Goal: Task Accomplishment & Management: Use online tool/utility

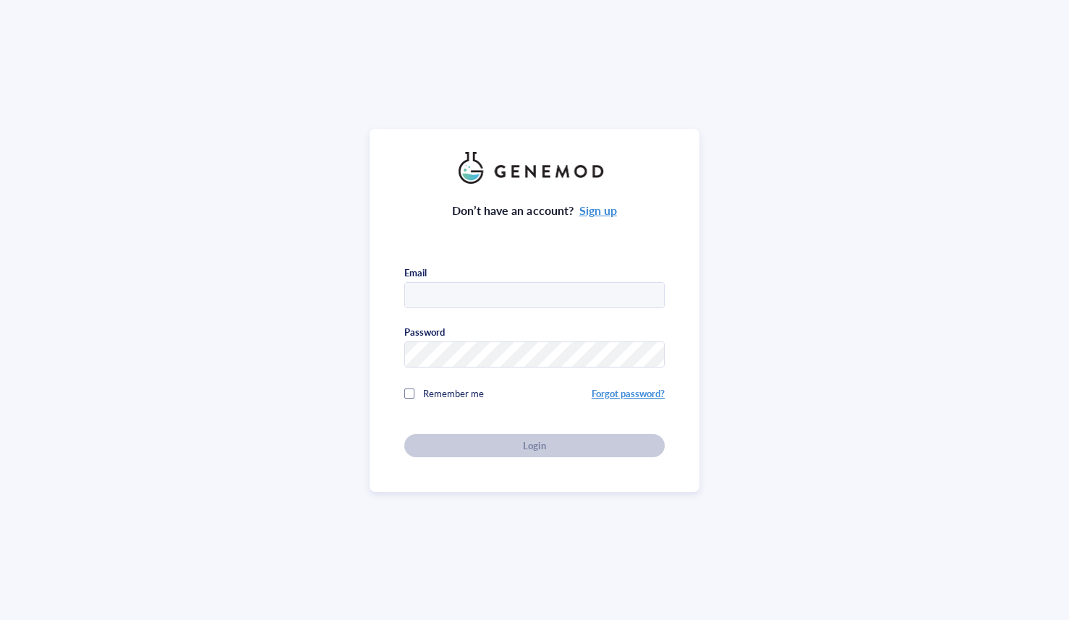
type input "[PERSON_NAME][EMAIL_ADDRESS][DOMAIN_NAME]"
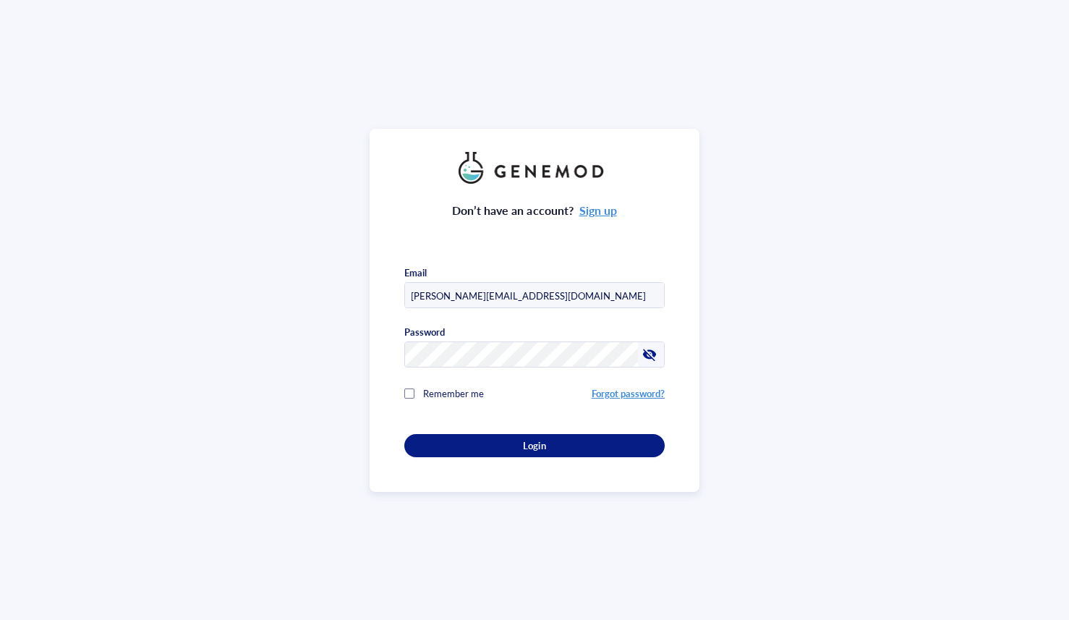
click at [345, 426] on div "Don’t have an account? Sign up Email [PERSON_NAME][EMAIL_ADDRESS][DOMAIN_NAME] …" at bounding box center [534, 310] width 1069 height 620
click at [414, 446] on button "Login" at bounding box center [534, 445] width 260 height 23
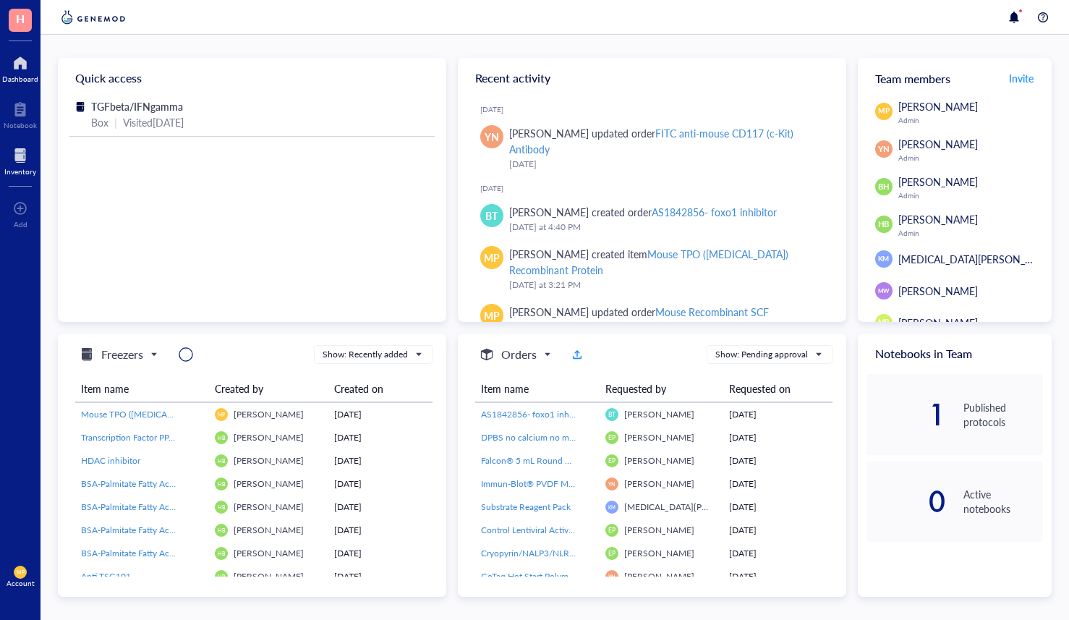
click at [9, 153] on div at bounding box center [20, 155] width 32 height 23
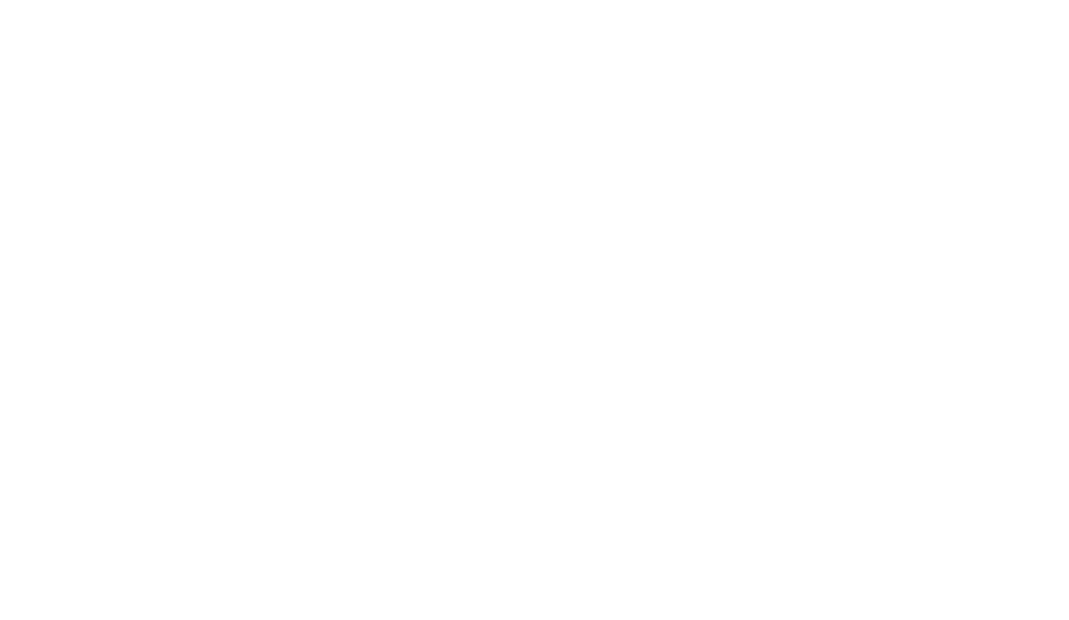
click at [268, 109] on div at bounding box center [534, 310] width 1069 height 620
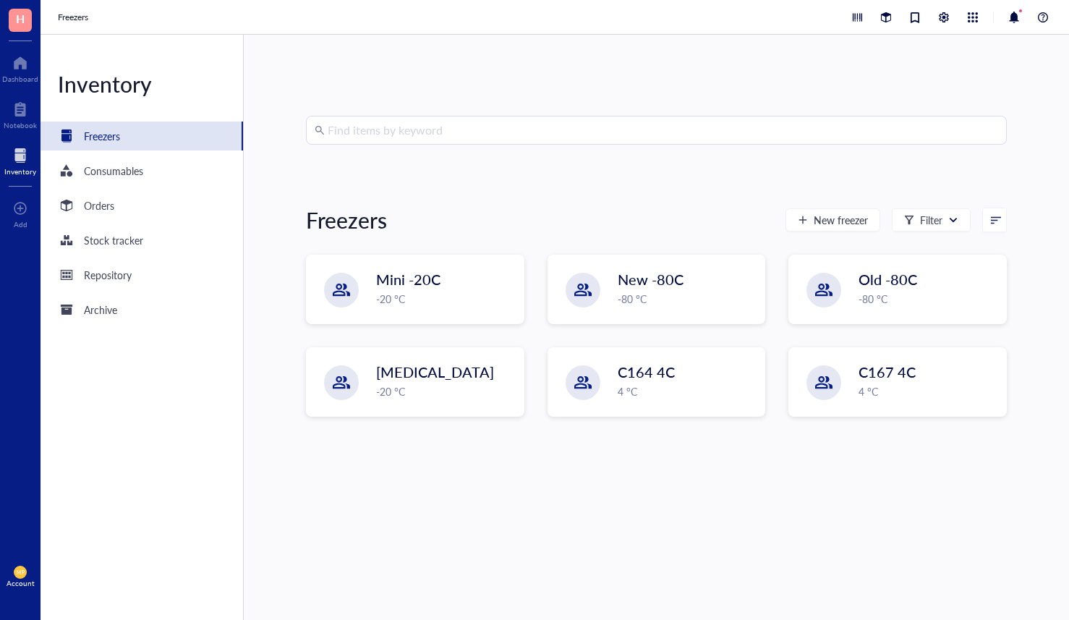
click at [373, 132] on input "search" at bounding box center [663, 129] width 671 height 27
click at [135, 222] on div "Inventory Freezers Consumables Orders Stock tracker Repository Archive" at bounding box center [142, 327] width 203 height 585
click at [119, 203] on div "Orders" at bounding box center [142, 205] width 203 height 29
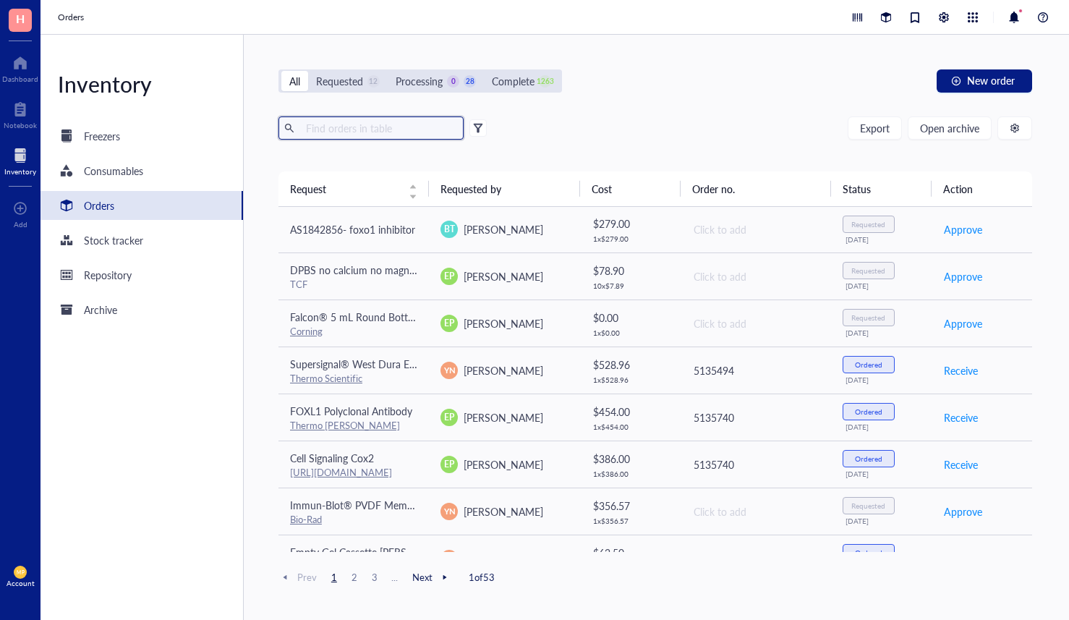
click at [348, 124] on input "text" at bounding box center [379, 128] width 158 height 22
type input "]"
type input "c"
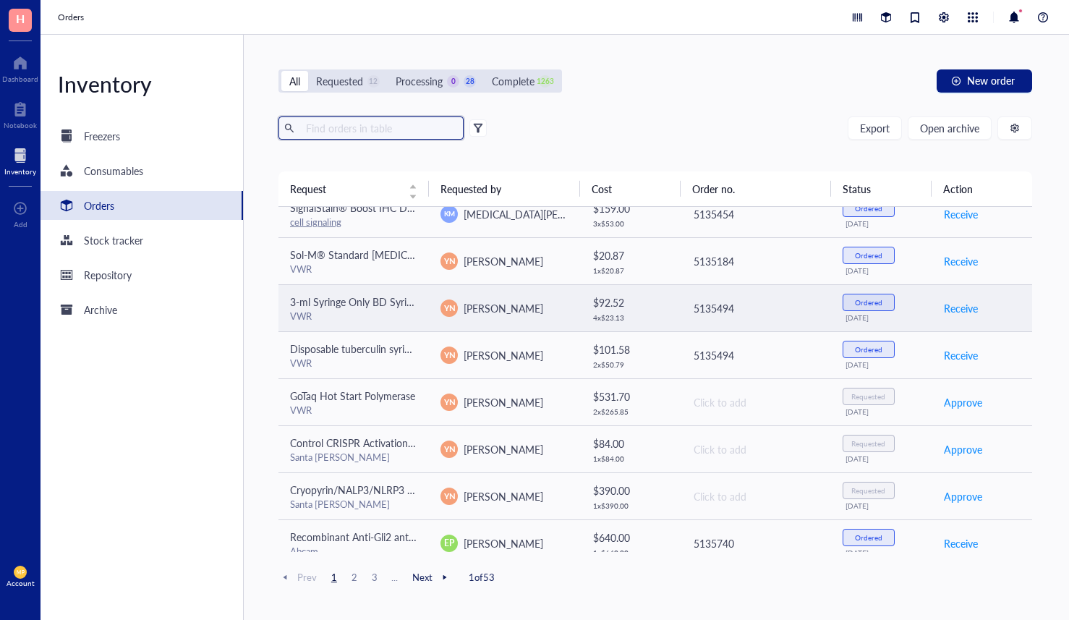
scroll to position [535, 0]
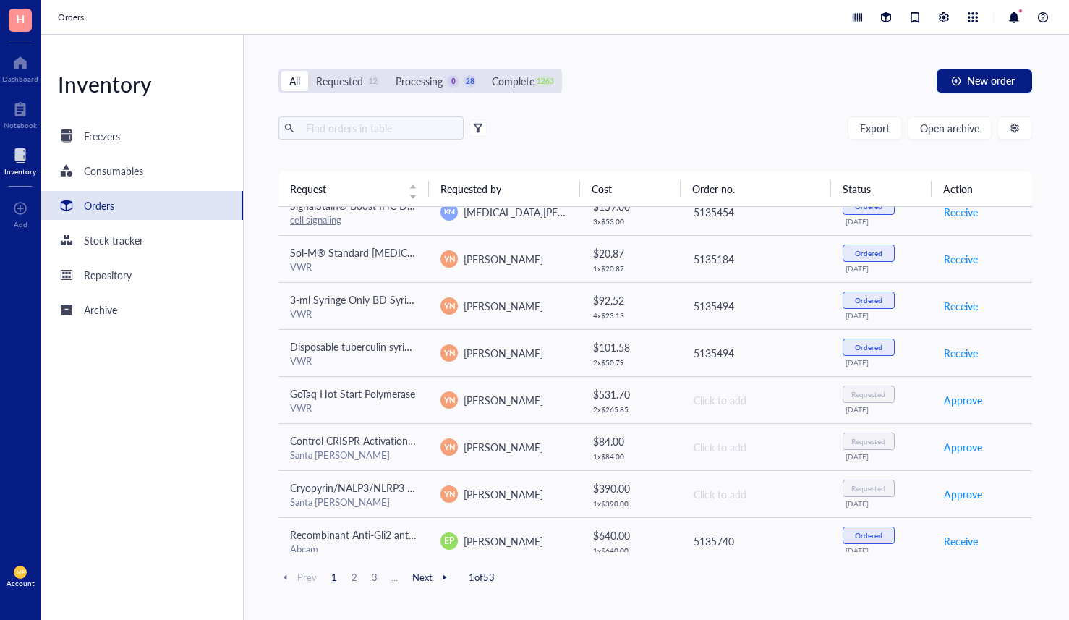
click at [351, 579] on span "2" at bounding box center [354, 577] width 17 height 13
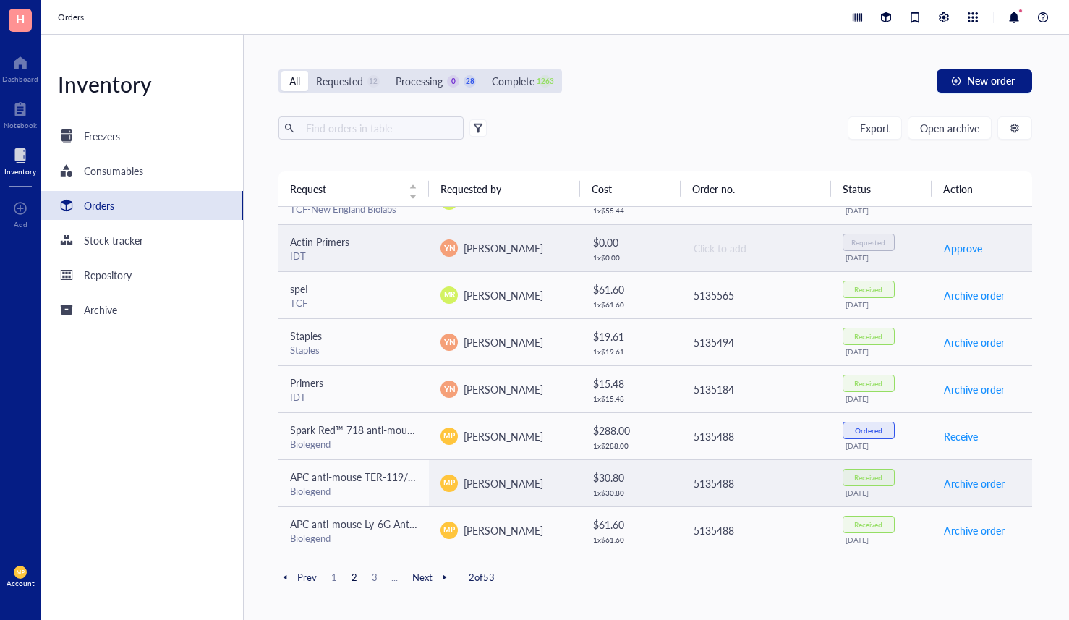
scroll to position [406, 0]
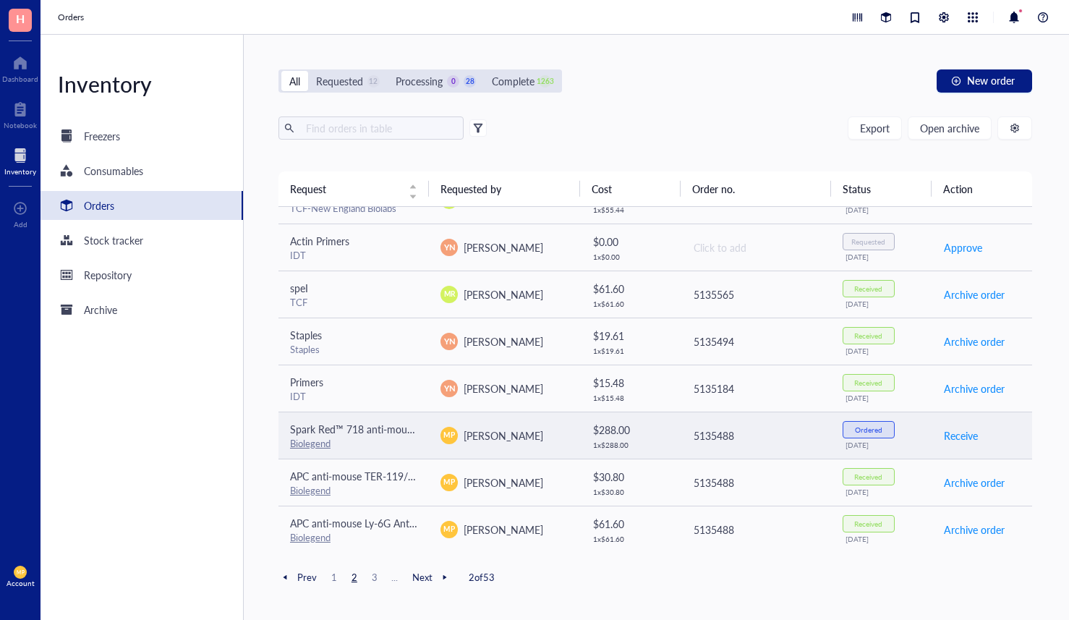
click at [394, 443] on div "Biolegend" at bounding box center [353, 443] width 127 height 13
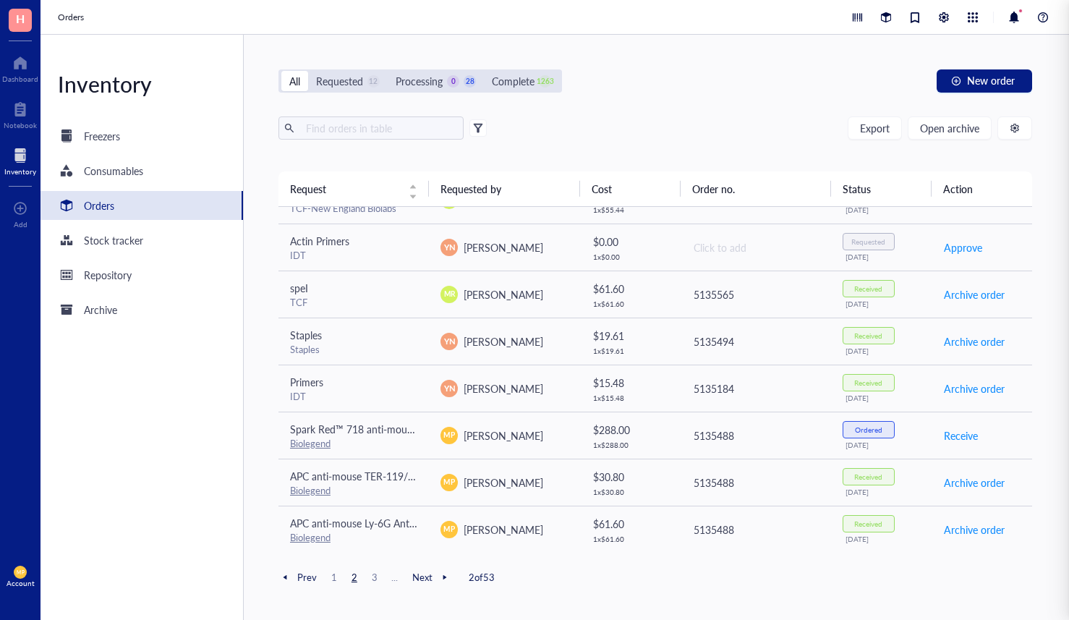
click at [256, 416] on div "All Requested 12 Processing 0 28 Complete 1263 New order Export Open archive Re…" at bounding box center [655, 327] width 823 height 585
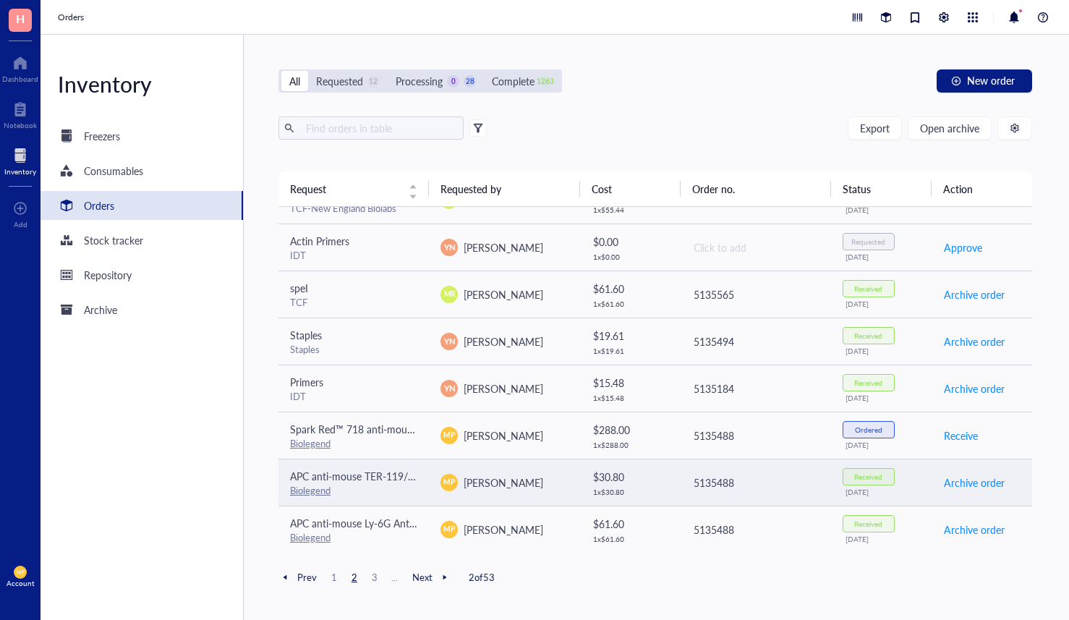
click at [367, 488] on div "Biolegend" at bounding box center [353, 490] width 127 height 13
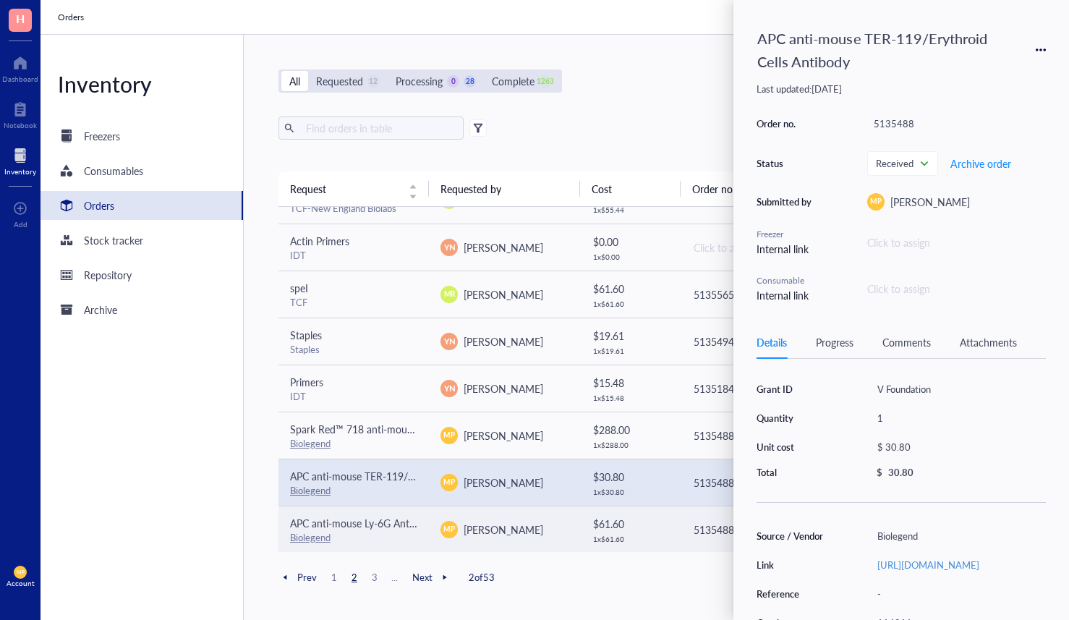
click at [328, 540] on link "Biolegend" at bounding box center [310, 537] width 41 height 14
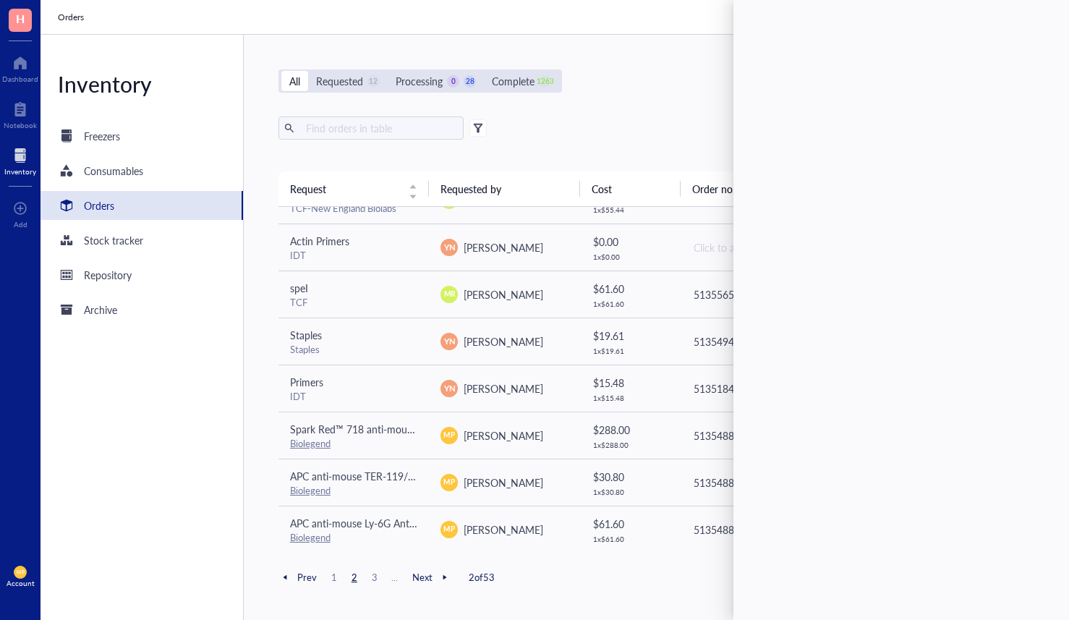
click at [258, 382] on div "All Requested 12 Processing 0 28 Complete 1263 New order Export Open archive Re…" at bounding box center [655, 327] width 823 height 585
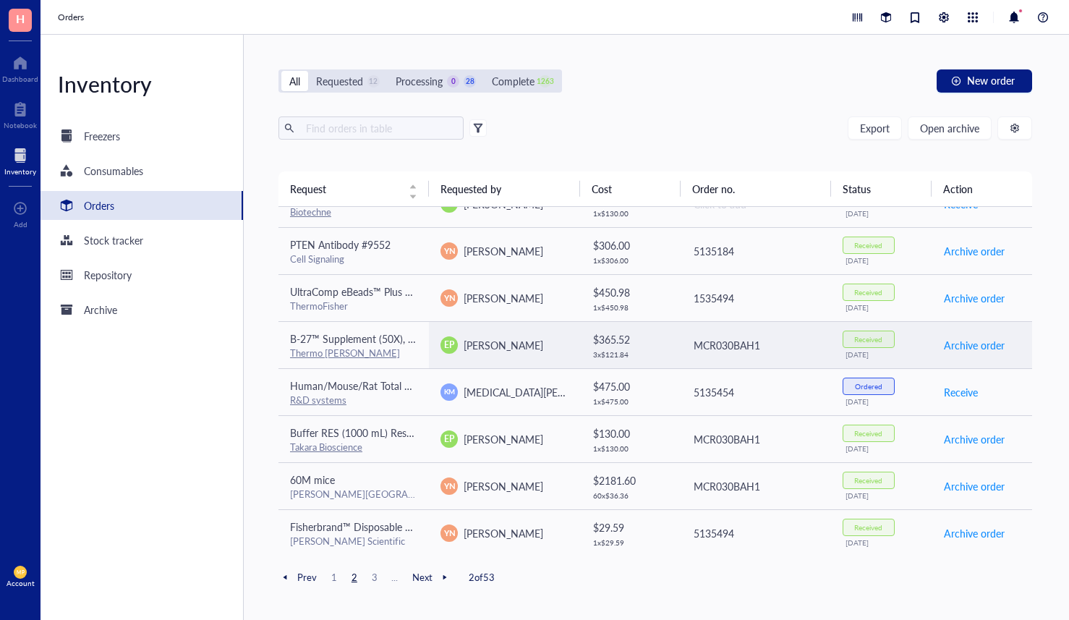
scroll to position [831, 0]
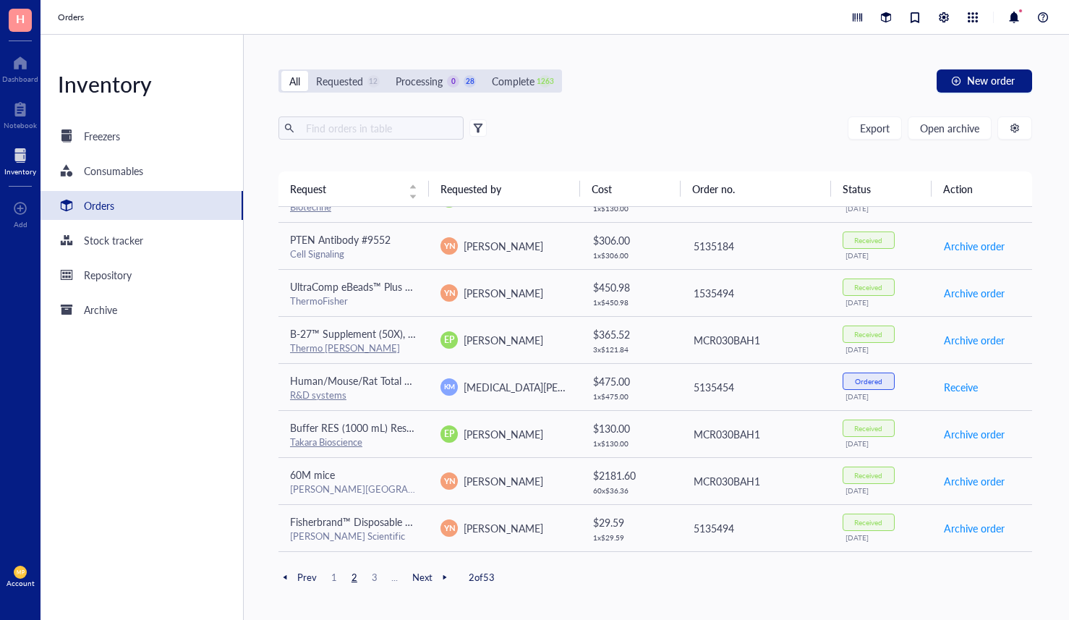
click at [375, 578] on span "3" at bounding box center [374, 577] width 17 height 13
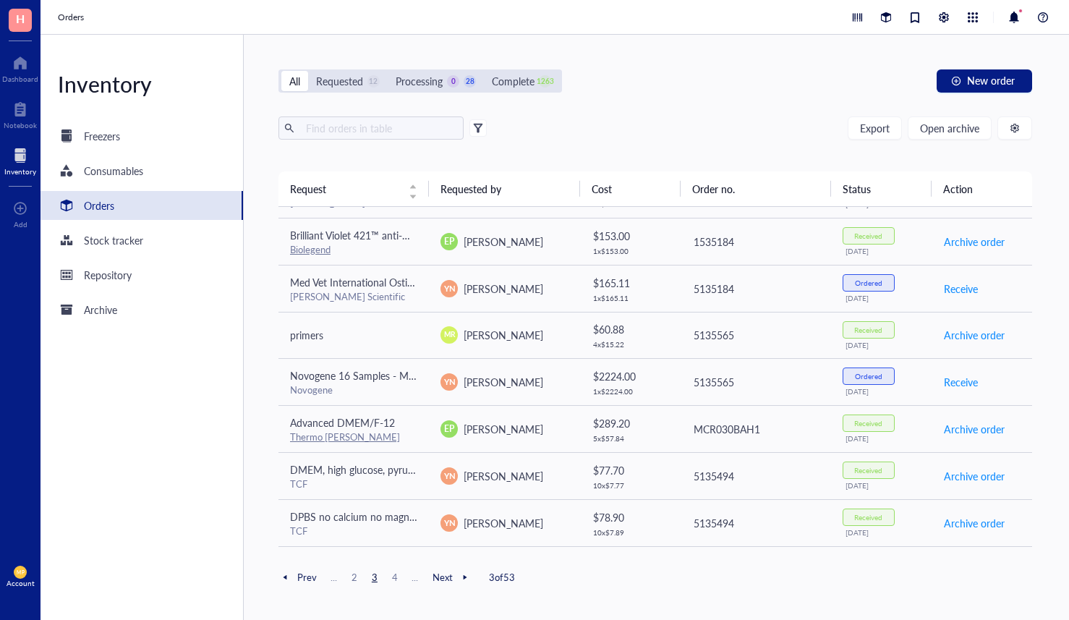
scroll to position [0, 0]
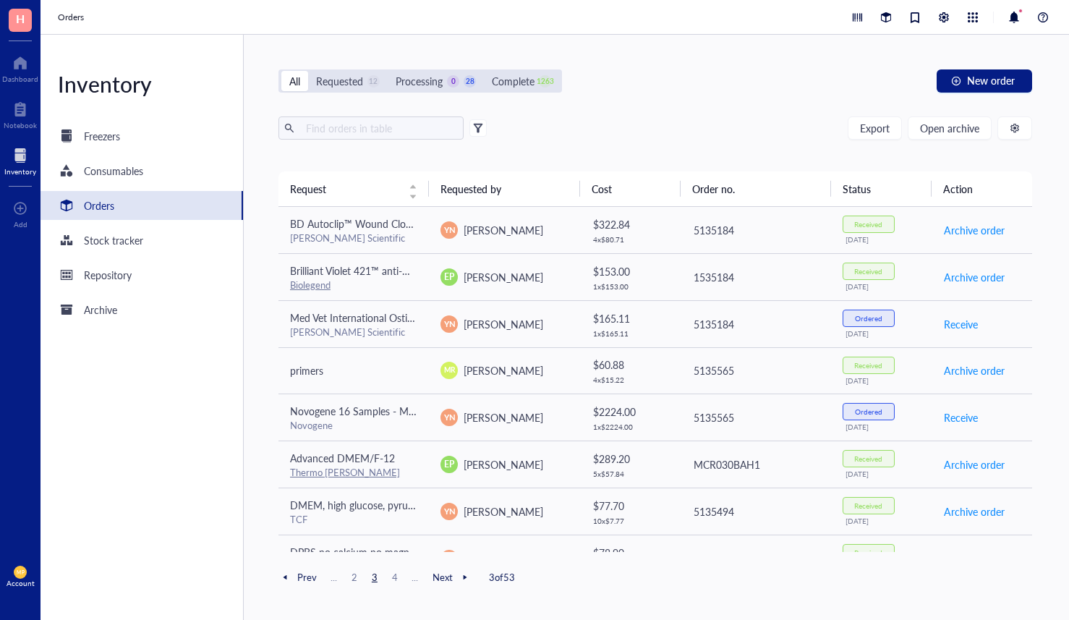
click at [311, 579] on span "Prev" at bounding box center [298, 577] width 38 height 13
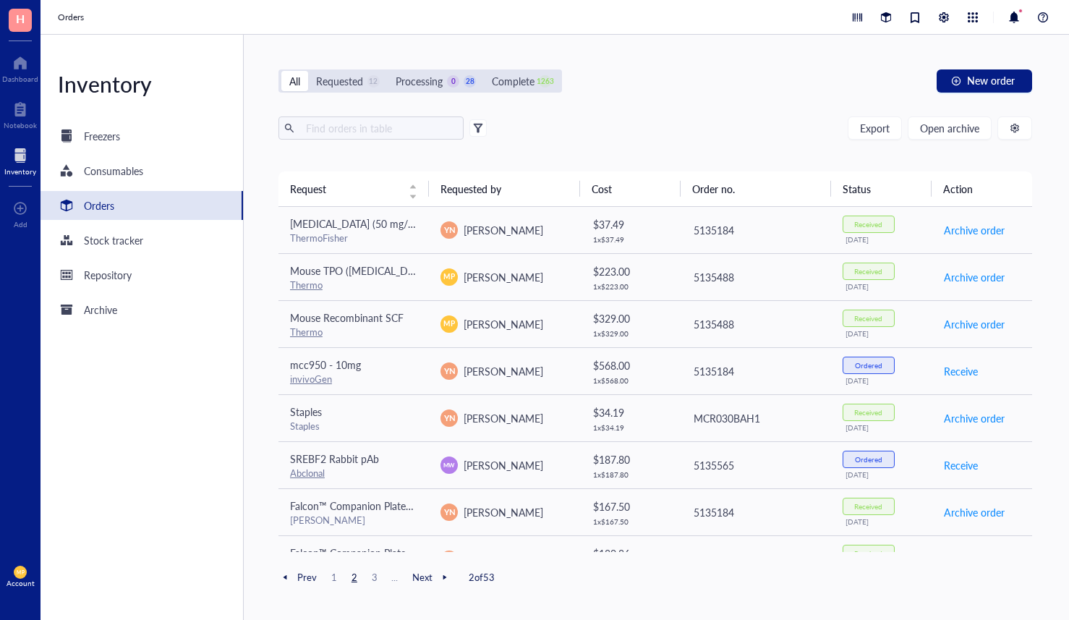
click at [339, 579] on span "1" at bounding box center [334, 577] width 17 height 13
